Goal: Find specific page/section: Find specific page/section

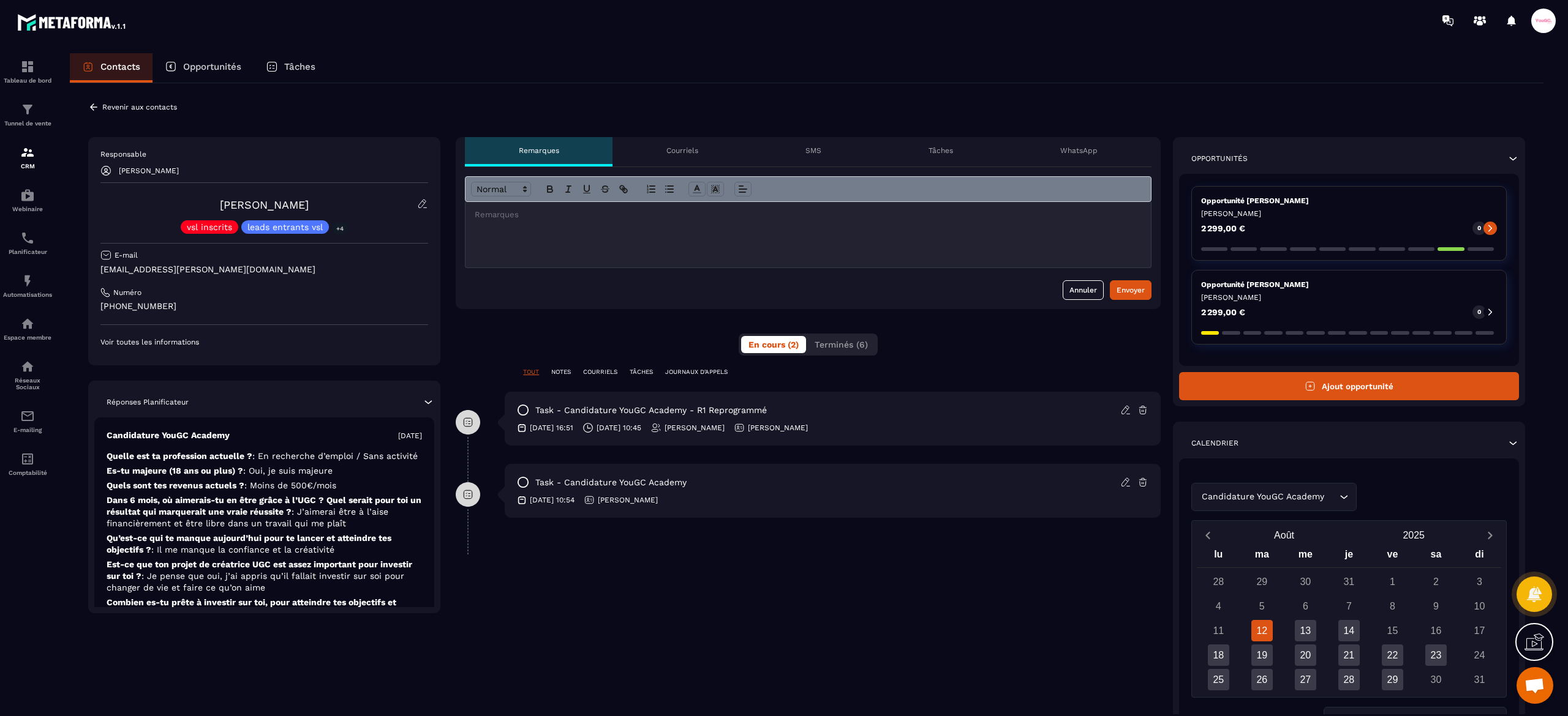
click at [108, 110] on p "Revenir aux contacts" at bounding box center [140, 107] width 74 height 9
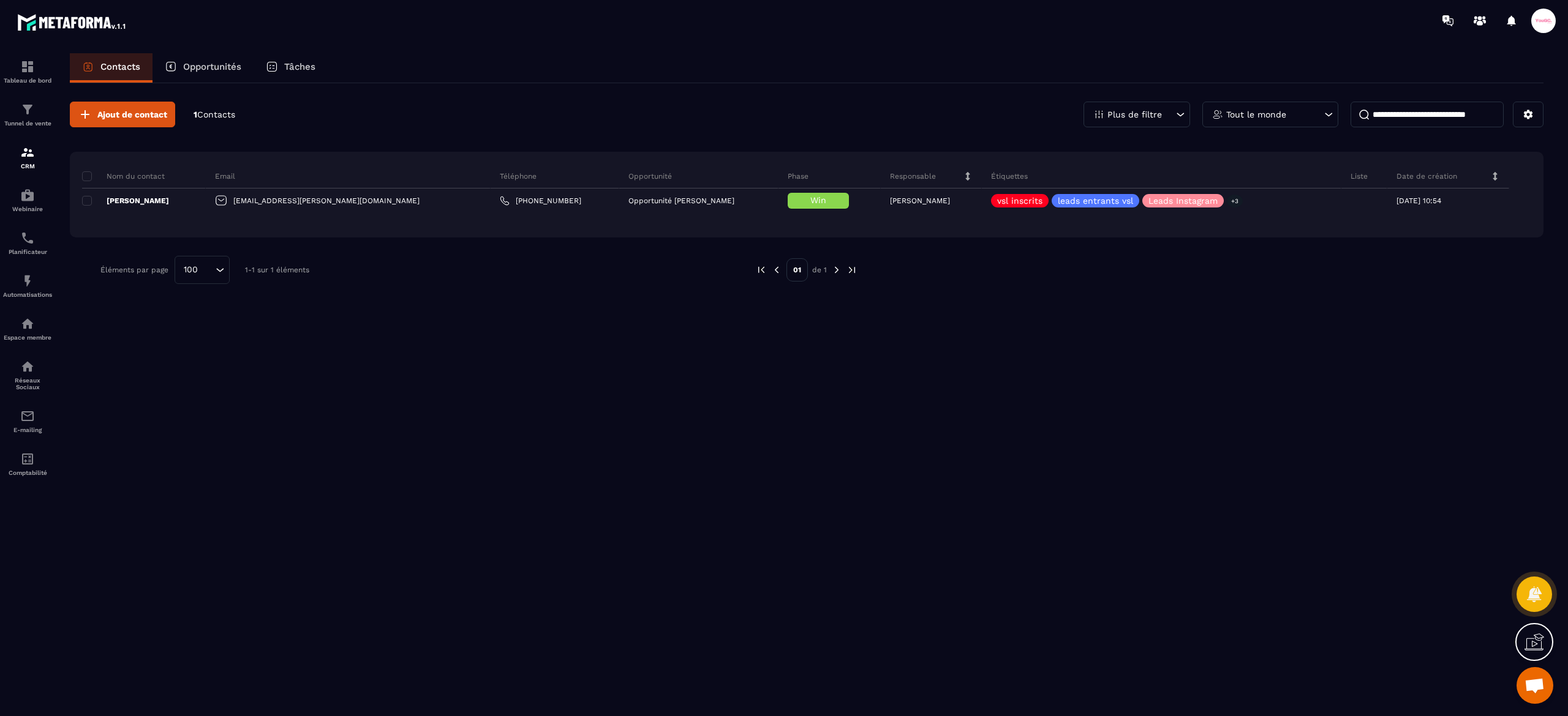
click at [201, 66] on p "Opportunités" at bounding box center [212, 67] width 58 height 11
click at [220, 60] on div "Opportunités" at bounding box center [203, 68] width 101 height 29
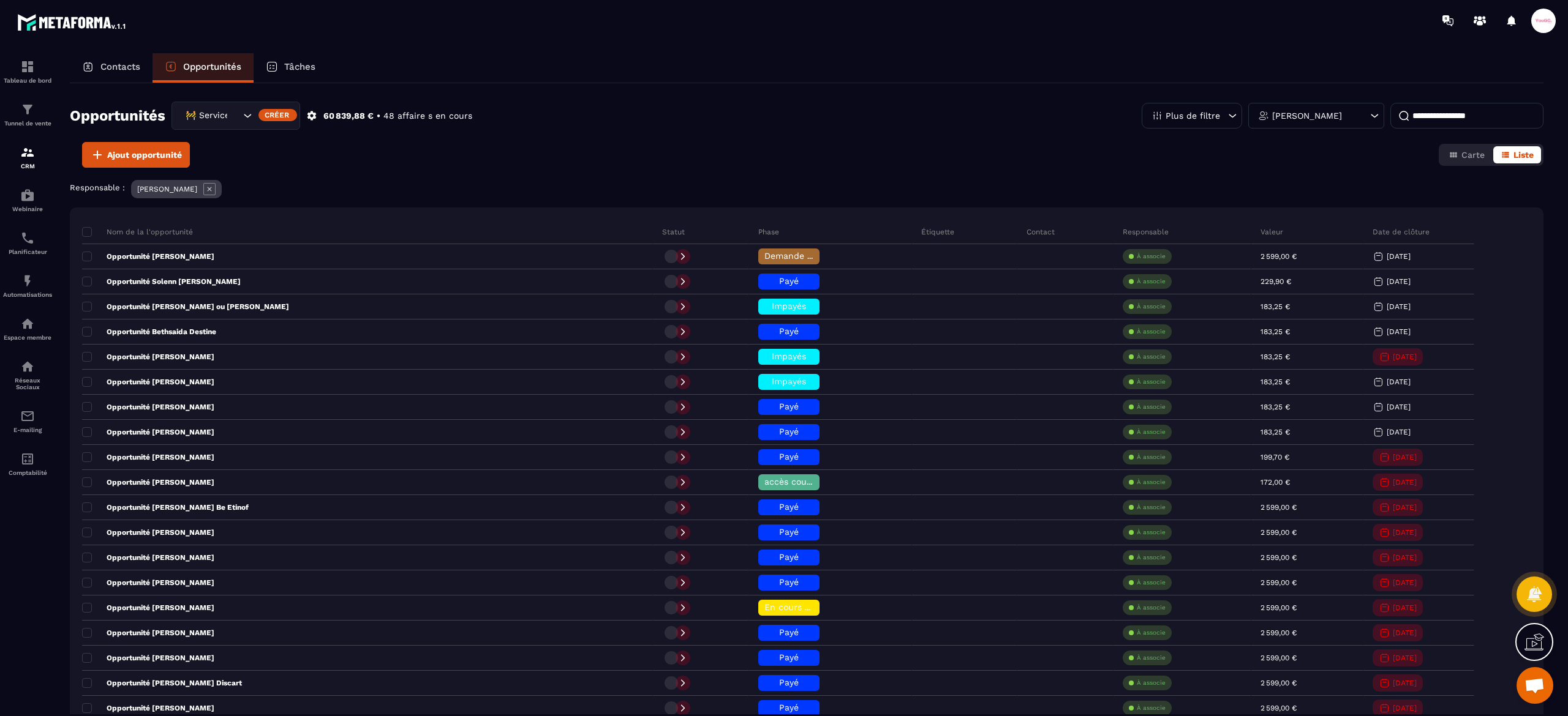
click at [215, 187] on icon at bounding box center [210, 189] width 12 height 12
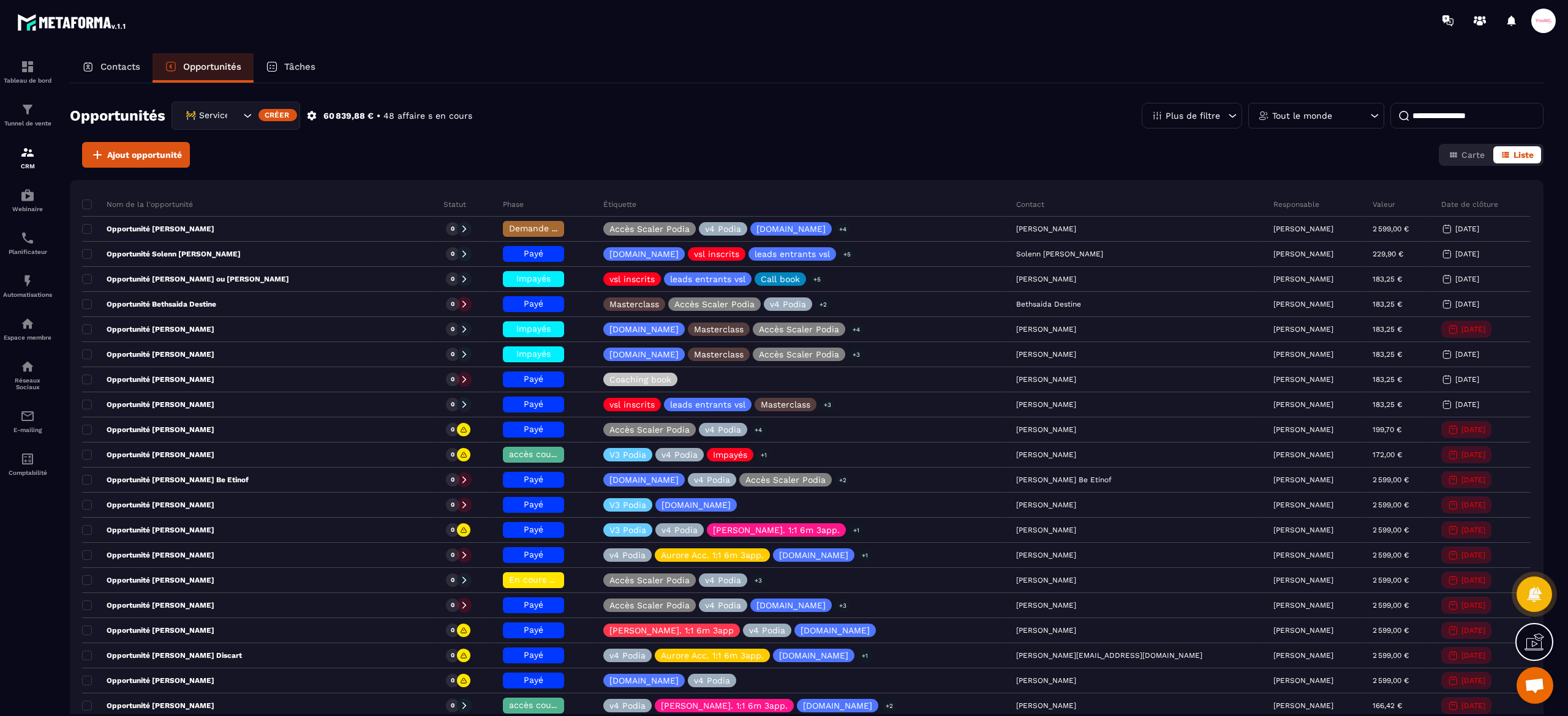
click at [214, 117] on div "🚧 Service Client" at bounding box center [211, 116] width 60 height 14
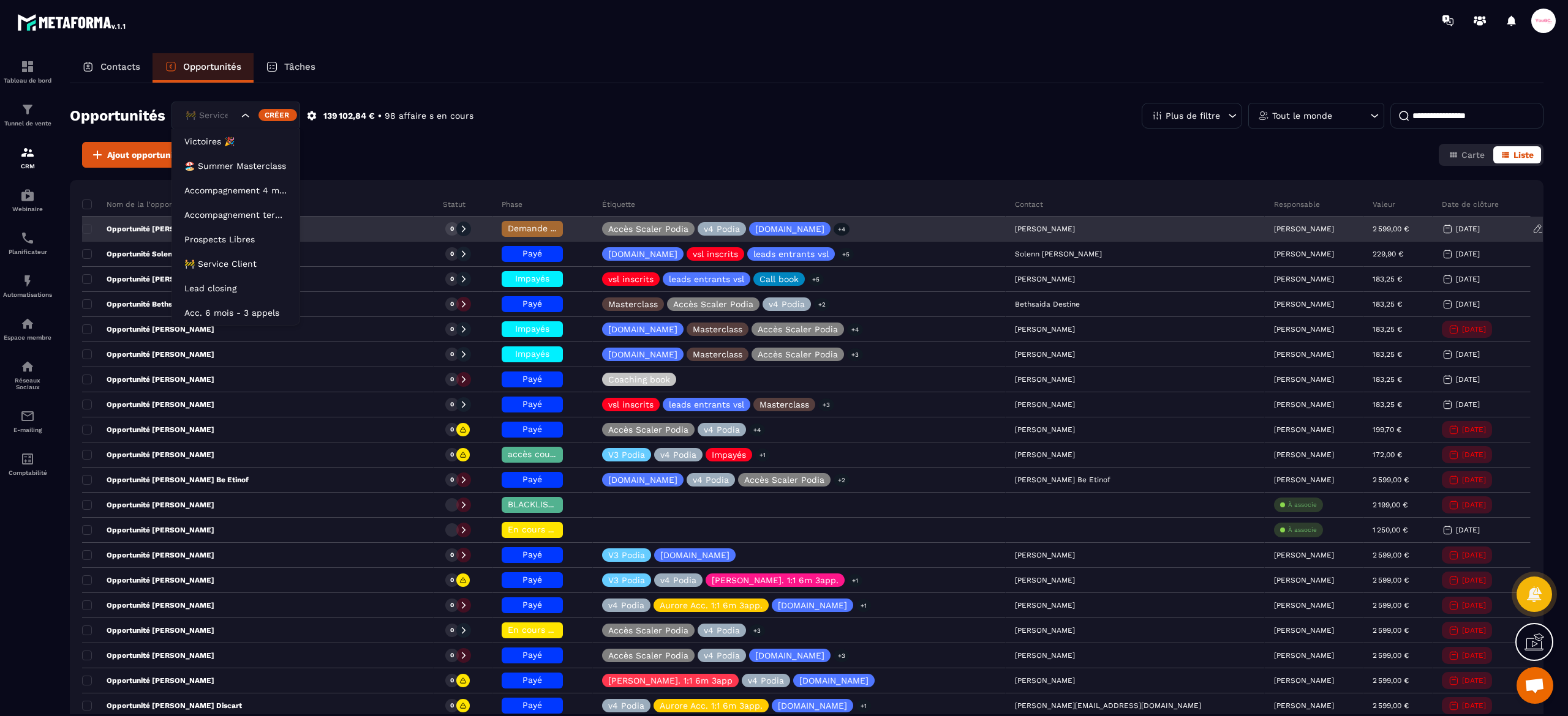
click at [226, 315] on p "Acc. 6 mois - 3 appels" at bounding box center [236, 313] width 103 height 12
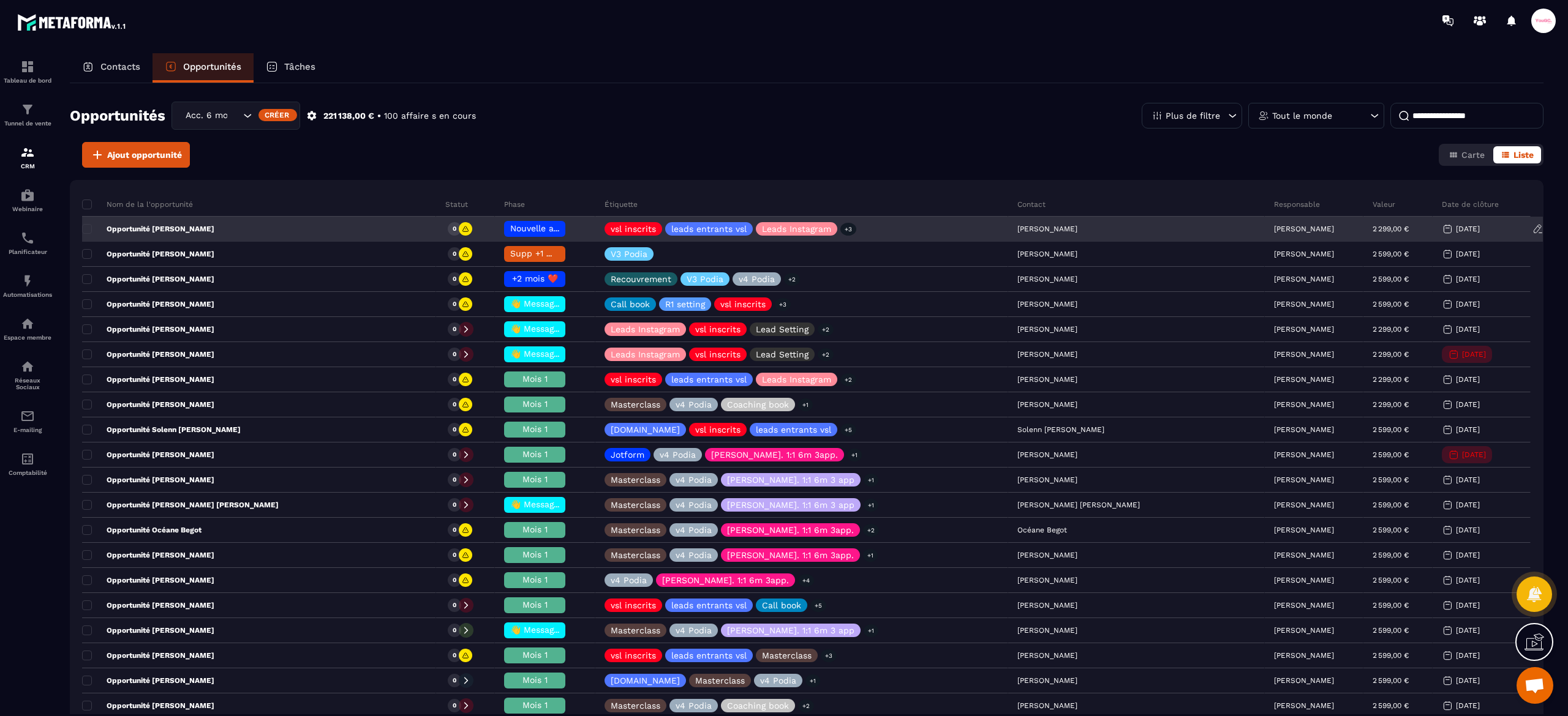
click at [1274, 226] on p "[PERSON_NAME]" at bounding box center [1304, 229] width 60 height 9
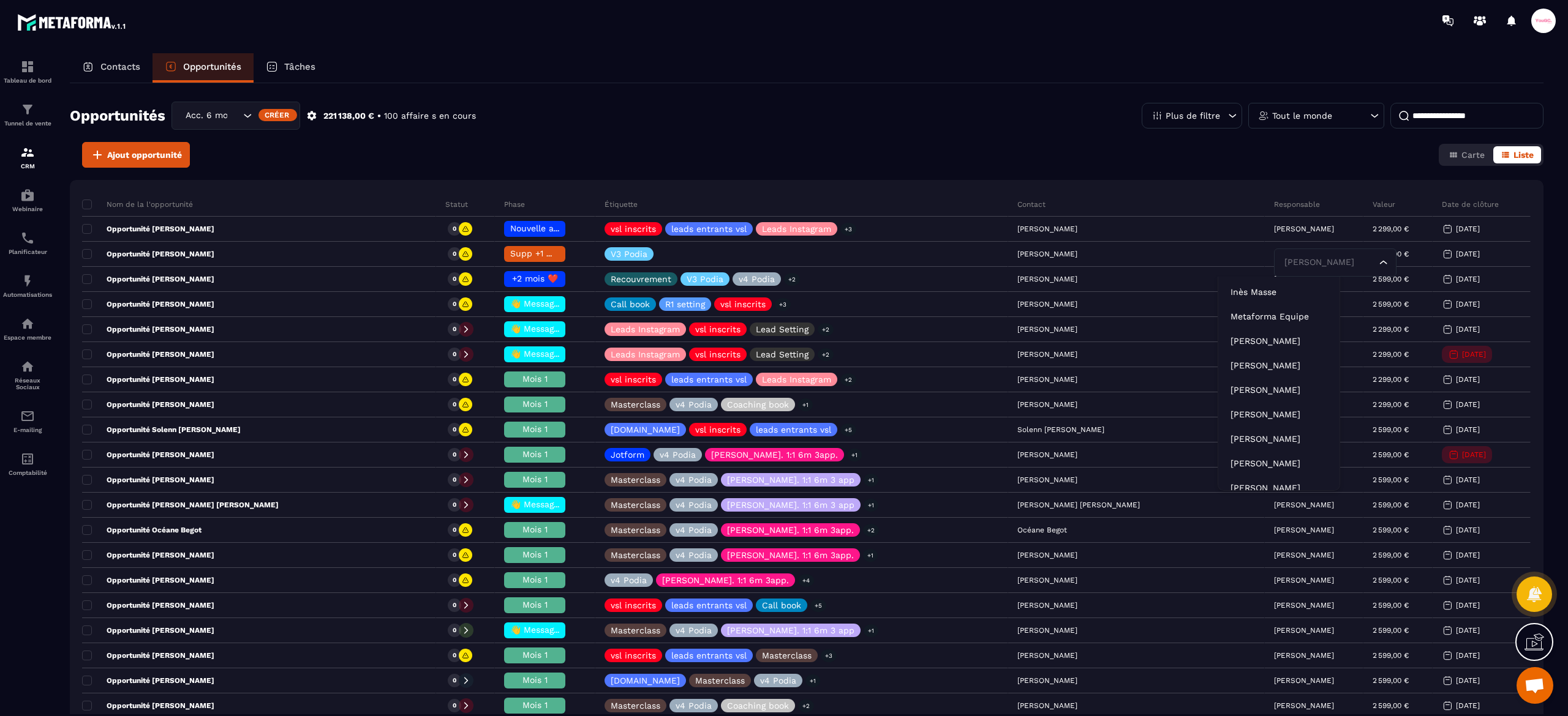
click at [1252, 288] on p "Inès Masse" at bounding box center [1279, 292] width 97 height 12
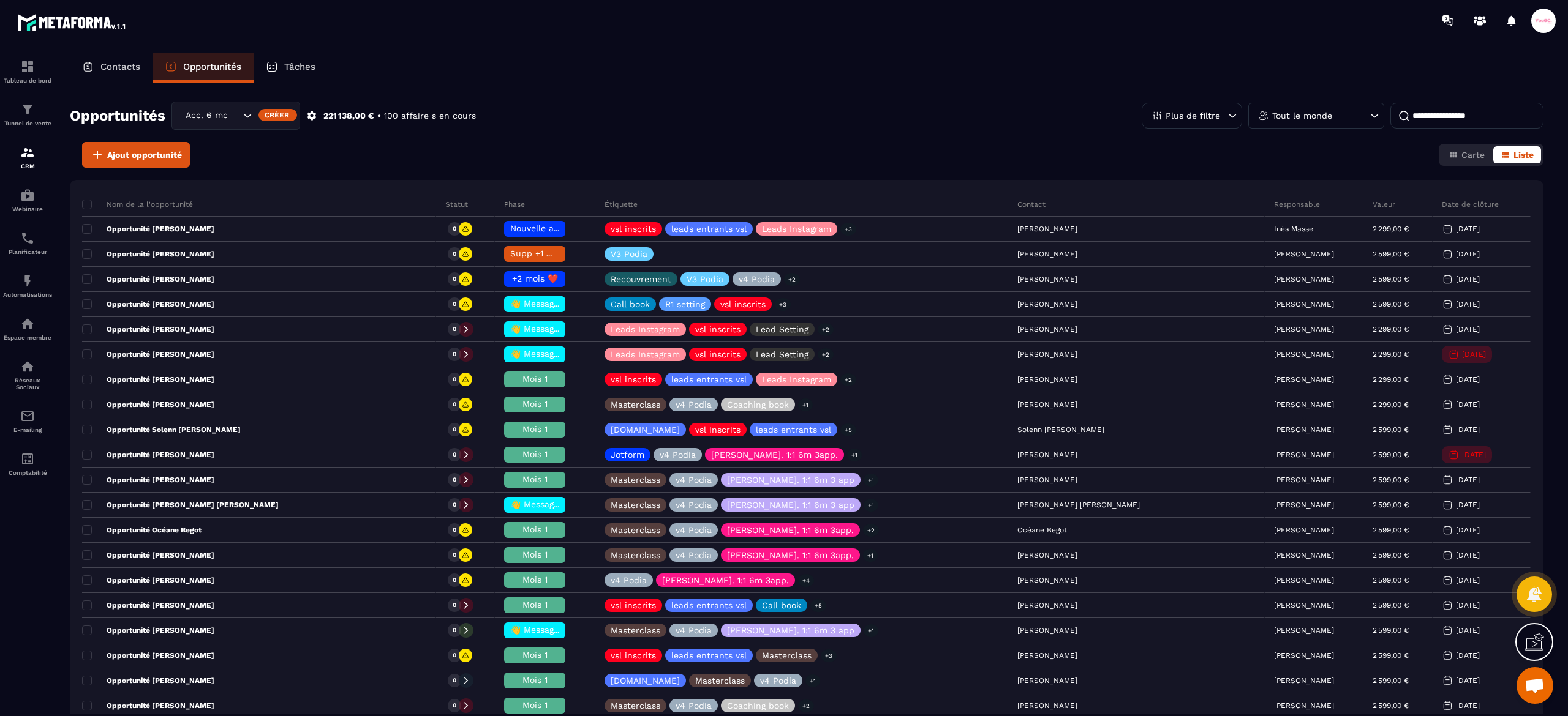
click at [1074, 95] on div "Opportunités Acc. 6 mois - 3 appels Créer 221 138,00 € • 100 affaire s en cours…" at bounding box center [806, 398] width 1474 height 631
click at [317, 71] on div "Tâches" at bounding box center [290, 68] width 74 height 29
